Goal: Task Accomplishment & Management: Complete application form

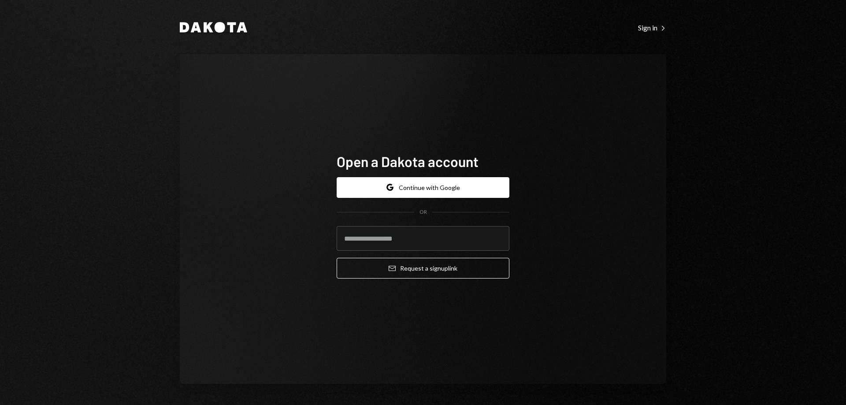
click at [212, 27] on icon "Dakota" at bounding box center [213, 27] width 67 height 11
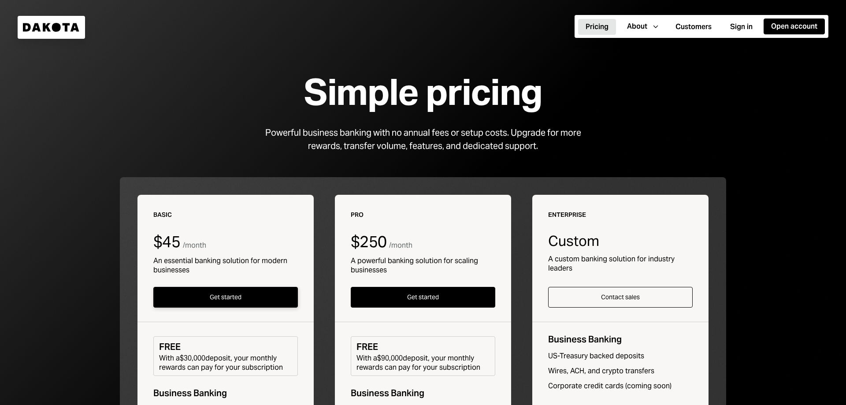
click at [237, 297] on button "Get started" at bounding box center [225, 297] width 145 height 21
